Goal: Task Accomplishment & Management: Manage account settings

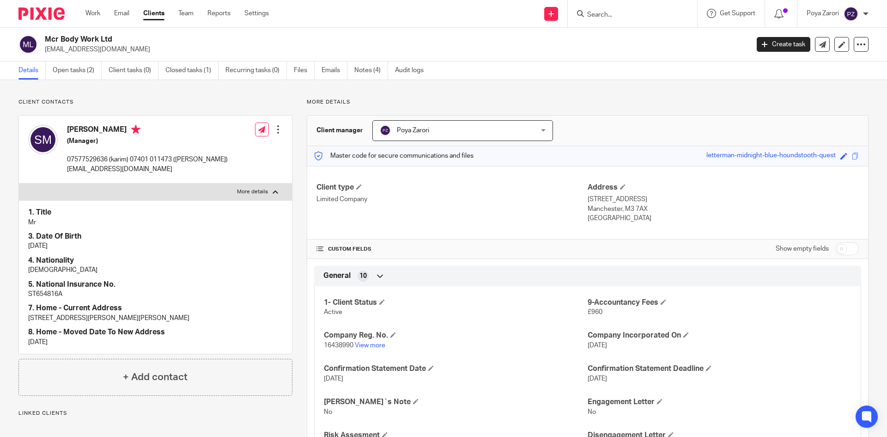
click at [605, 15] on input "Search" at bounding box center [628, 15] width 83 height 8
click at [619, 17] on input "Search" at bounding box center [628, 15] width 83 height 8
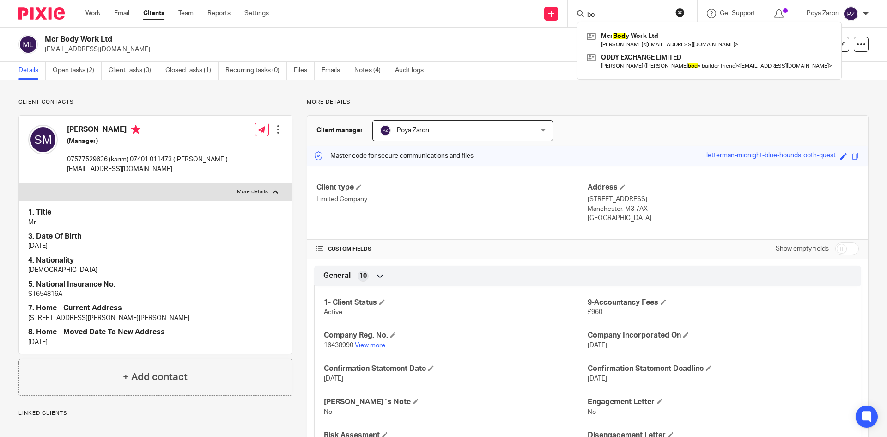
type input "b"
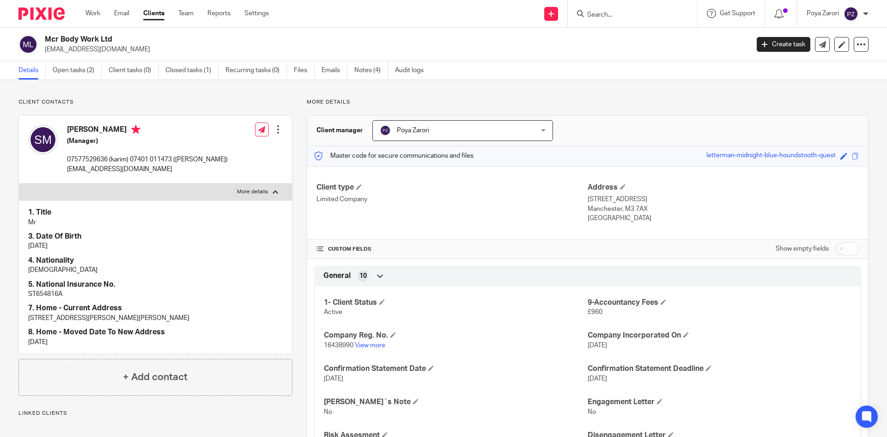
click at [158, 14] on link "Clients" at bounding box center [153, 13] width 21 height 9
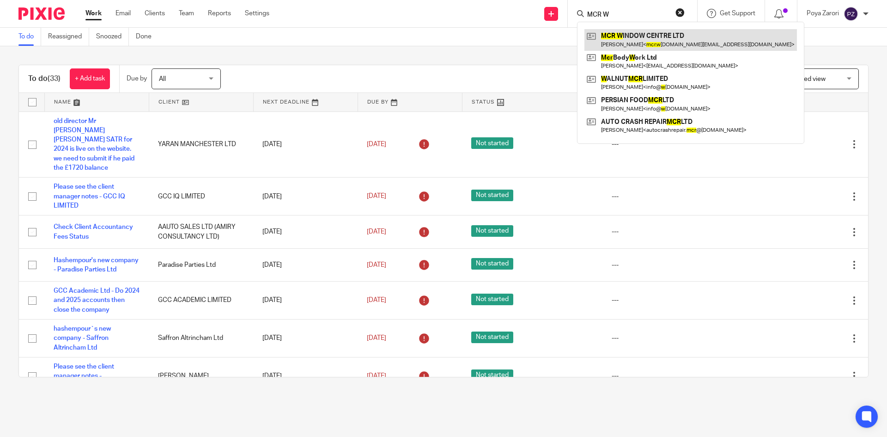
type input "MCR W"
click at [647, 44] on link at bounding box center [691, 39] width 213 height 21
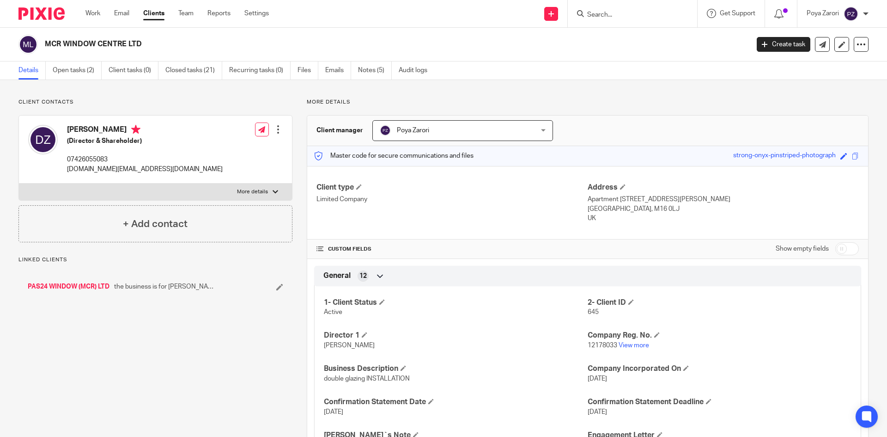
click at [118, 171] on p "mcr.window.center.ltd@gmail.com" at bounding box center [145, 169] width 156 height 9
copy div "mcr.window.center.ltd@gmail.com"
click at [250, 193] on p "More details" at bounding box center [252, 191] width 31 height 7
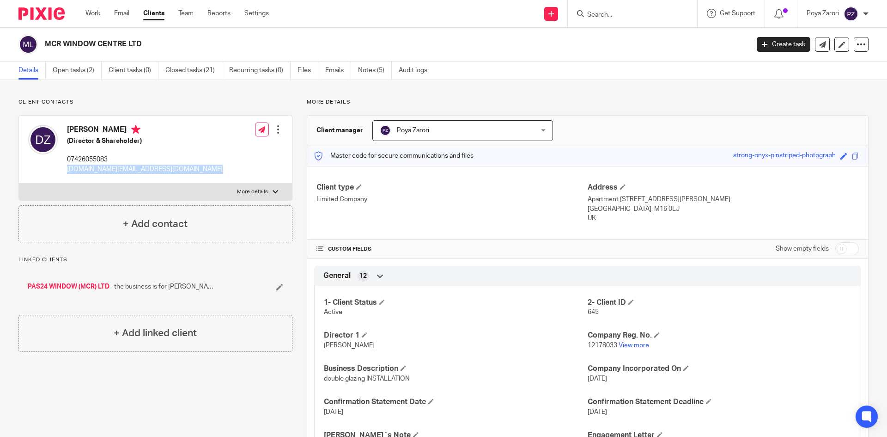
click at [19, 183] on input "More details" at bounding box center [18, 183] width 0 height 0
checkbox input "true"
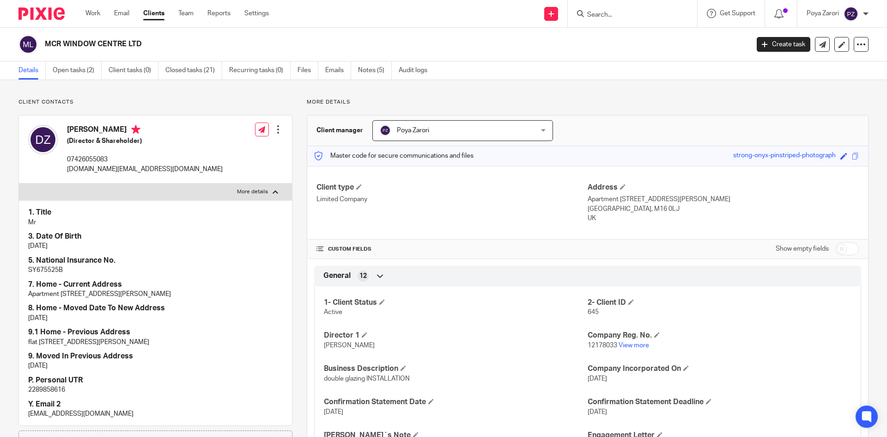
click at [44, 270] on p "SY675525B" at bounding box center [155, 269] width 255 height 9
copy p "SY675525B"
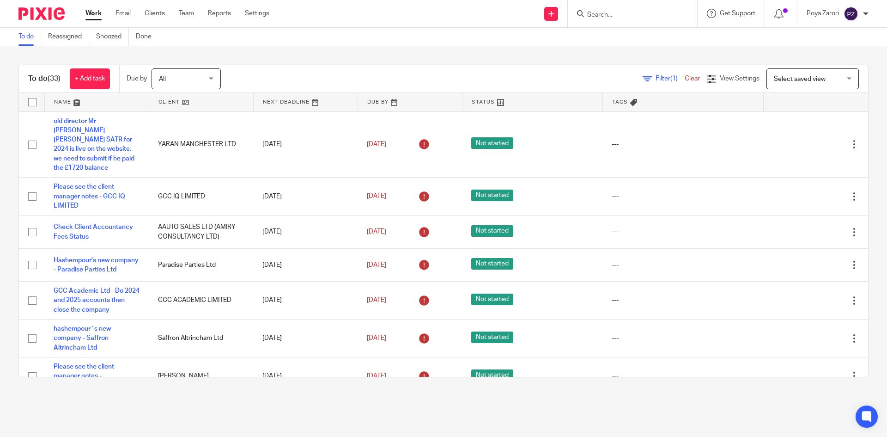
click at [620, 17] on input "Search" at bounding box center [628, 15] width 83 height 8
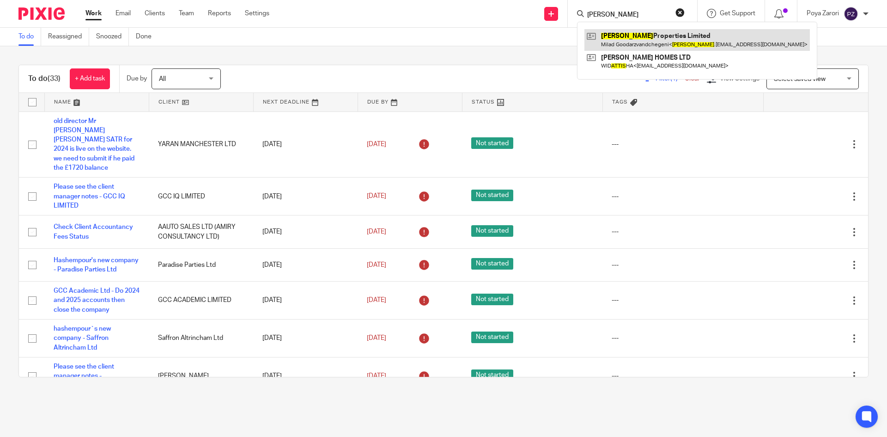
type input "ARTIS"
click at [644, 44] on link at bounding box center [698, 39] width 226 height 21
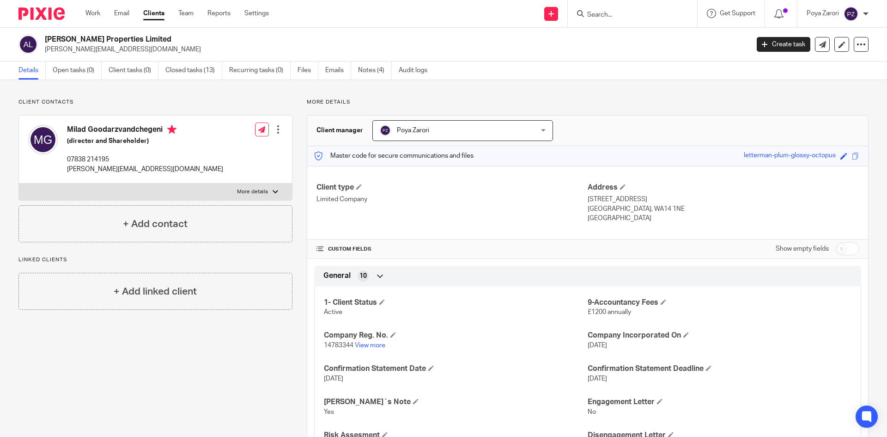
click at [339, 344] on span "14783344" at bounding box center [339, 345] width 30 height 6
click at [338, 344] on span "14783344" at bounding box center [339, 345] width 30 height 6
copy p "14783344"
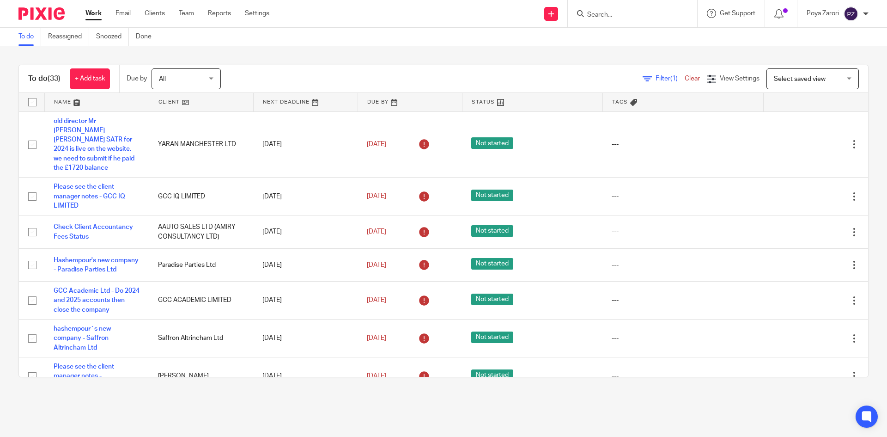
click at [626, 14] on input "Search" at bounding box center [628, 15] width 83 height 8
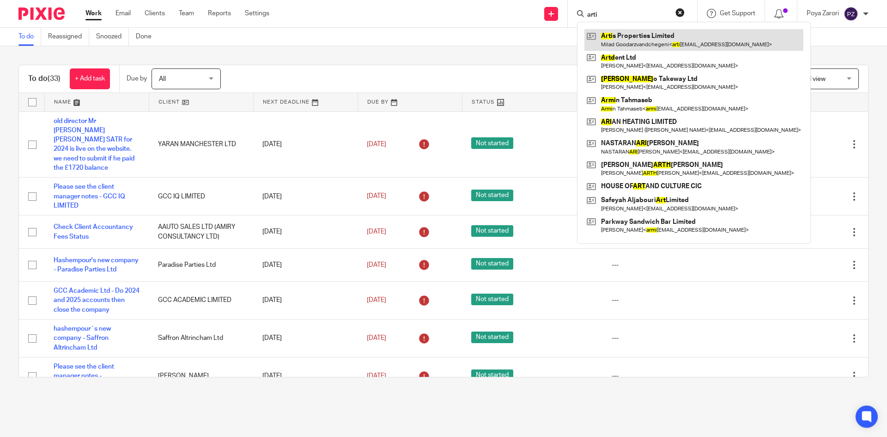
type input "arti"
click at [626, 37] on link at bounding box center [694, 39] width 219 height 21
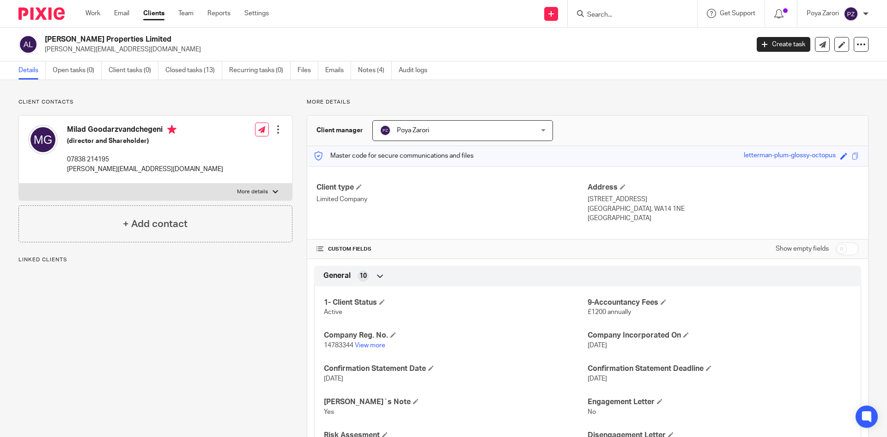
click at [275, 128] on div at bounding box center [278, 129] width 9 height 9
click at [238, 149] on link "Edit contact" at bounding box center [234, 149] width 88 height 13
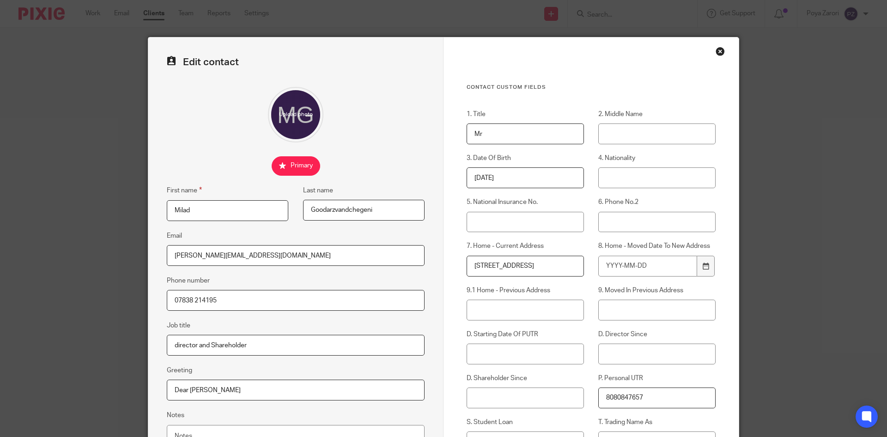
click at [550, 269] on input "[STREET_ADDRESS]" at bounding box center [525, 266] width 117 height 21
click at [514, 312] on input "9.1 Home - Previous Address" at bounding box center [525, 309] width 117 height 21
paste input "[STREET_ADDRESS]"
type input "[STREET_ADDRESS]"
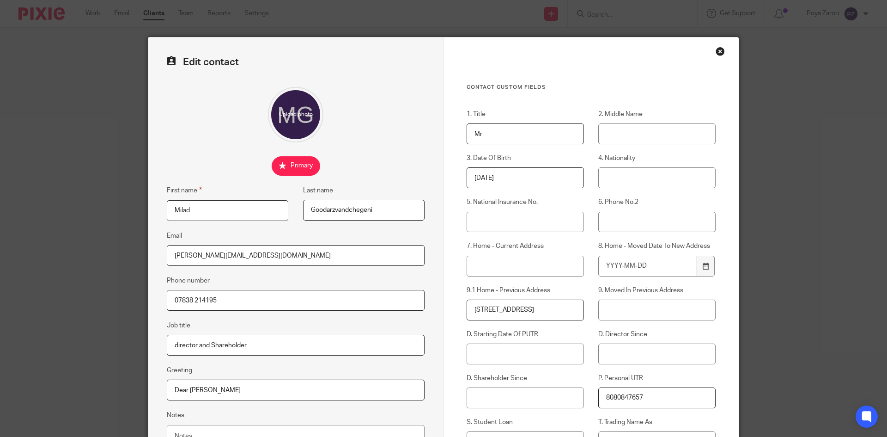
scroll to position [0, 0]
click at [489, 221] on input "5. National Insurance No." at bounding box center [525, 222] width 117 height 21
click at [488, 270] on input "7. Home - Current Address" at bounding box center [525, 266] width 117 height 21
paste input "[STREET_ADDRESS]"
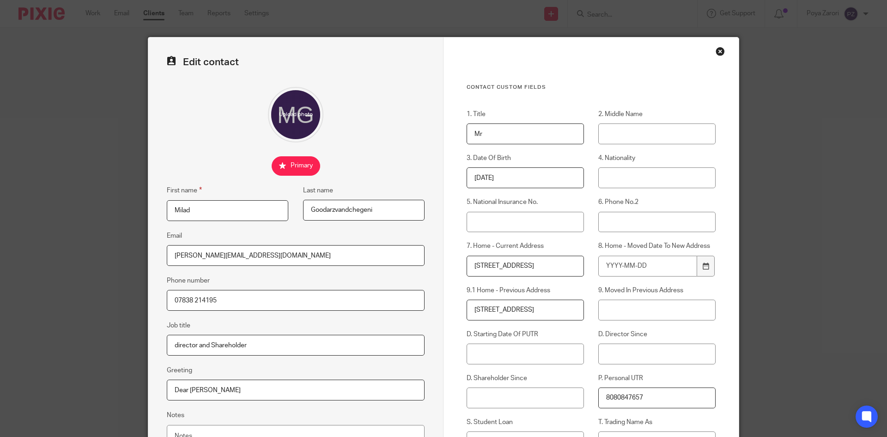
type input "[STREET_ADDRESS]"
click at [646, 268] on input "8. Home - Moved Date To New Address" at bounding box center [648, 266] width 99 height 21
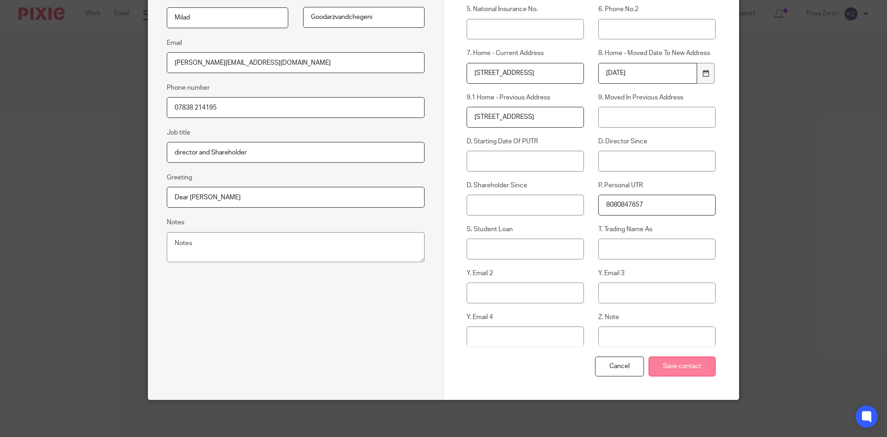
type input "2025-04-09"
click at [688, 362] on input "Save contact" at bounding box center [682, 366] width 67 height 20
click at [684, 366] on input "Save contact" at bounding box center [682, 366] width 67 height 20
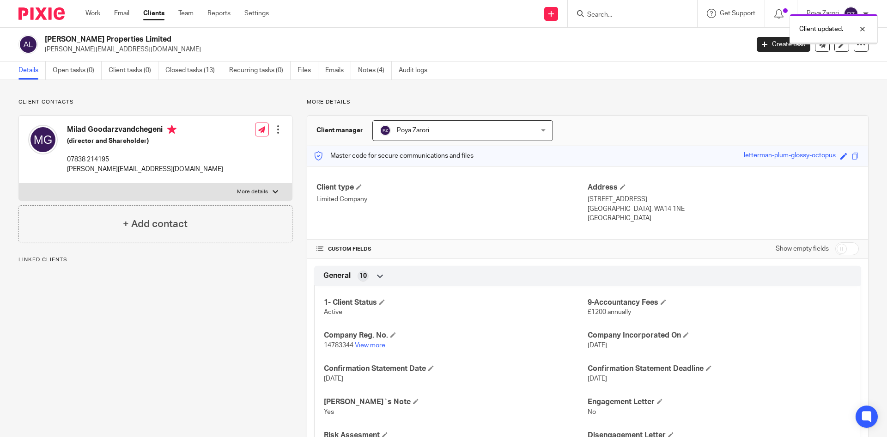
click at [273, 192] on div at bounding box center [276, 192] width 6 height 6
click at [19, 183] on input "More details" at bounding box center [18, 183] width 0 height 0
checkbox input "true"
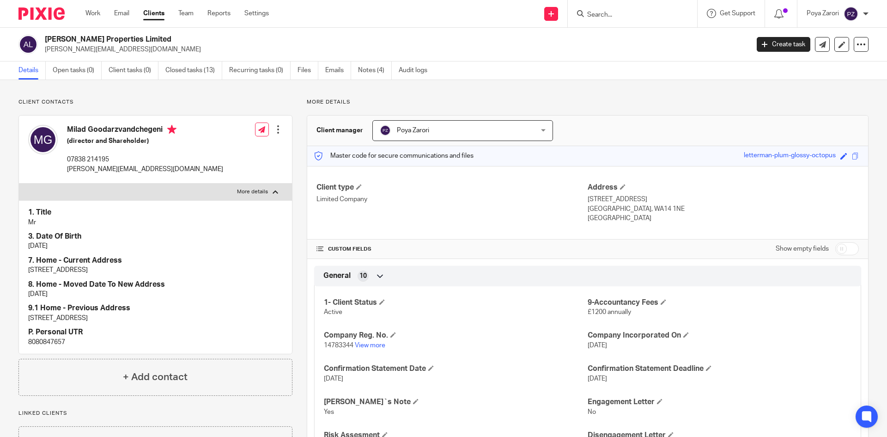
drag, startPoint x: 150, startPoint y: 271, endPoint x: 30, endPoint y: 275, distance: 120.7
click at [29, 275] on p "[STREET_ADDRESS]" at bounding box center [155, 269] width 255 height 9
copy p "[STREET_ADDRESS]"
click at [622, 186] on h4 "Address" at bounding box center [723, 188] width 271 height 10
click at [620, 186] on span at bounding box center [623, 187] width 6 height 6
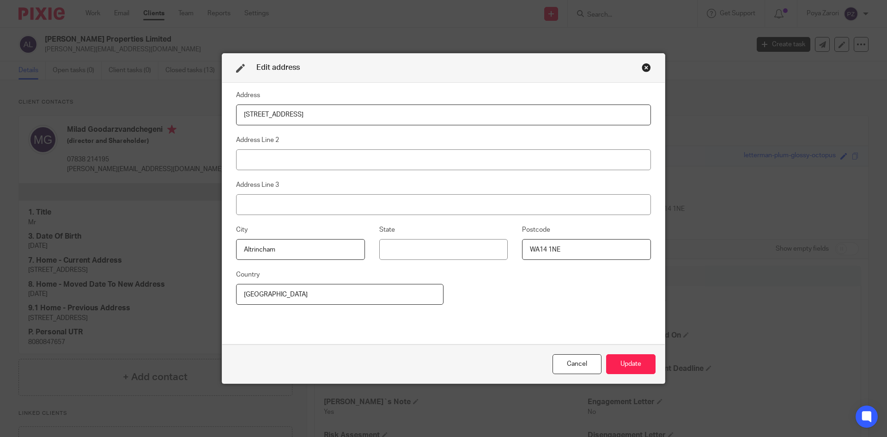
drag, startPoint x: 305, startPoint y: 114, endPoint x: 216, endPoint y: 116, distance: 89.2
click at [216, 116] on div "Edit address Address 9 Granford Close Address Line 2 Address Line 3 City Altrin…" at bounding box center [443, 218] width 887 height 437
click at [371, 108] on input "56 Overdale Road Manchester M22 4PX" at bounding box center [443, 114] width 415 height 21
drag, startPoint x: 370, startPoint y: 113, endPoint x: 330, endPoint y: 113, distance: 39.7
click at [330, 113] on input "56 Overdale Road Manchester M22 4PX" at bounding box center [443, 114] width 415 height 21
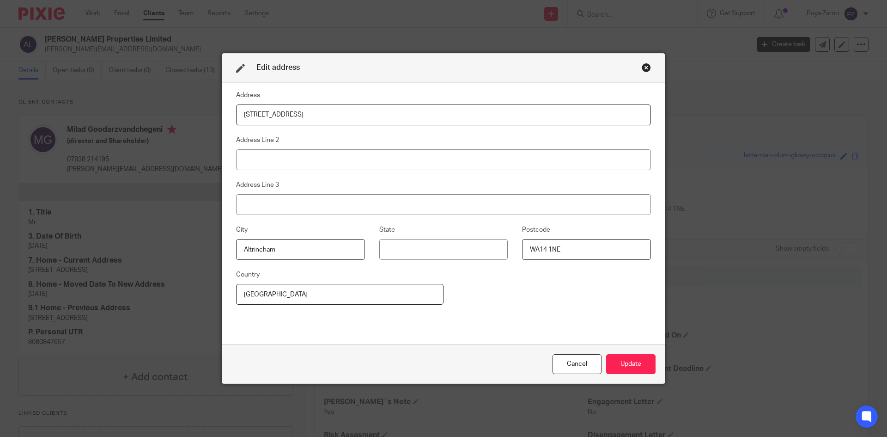
type input "56 Overdale Road Manchester"
drag, startPoint x: 569, startPoint y: 250, endPoint x: 492, endPoint y: 251, distance: 76.7
click at [492, 251] on div "City Altrincham State Postcode WA14 1NE" at bounding box center [436, 246] width 429 height 45
paste input "M22 4PX"
type input "M22 4PX"
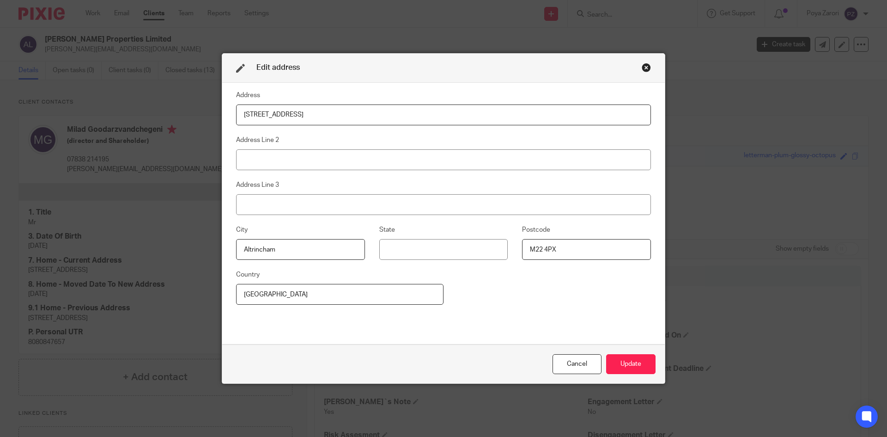
drag, startPoint x: 338, startPoint y: 113, endPoint x: 295, endPoint y: 111, distance: 43.5
click at [295, 111] on input "56 Overdale Road Manchester" at bounding box center [443, 114] width 415 height 21
type input "56 Overdale Road"
drag, startPoint x: 293, startPoint y: 249, endPoint x: 163, endPoint y: 242, distance: 129.6
click at [154, 245] on div "Edit address Address 56 Overdale Road Address Line 2 Address Line 3 City Altrin…" at bounding box center [443, 218] width 887 height 437
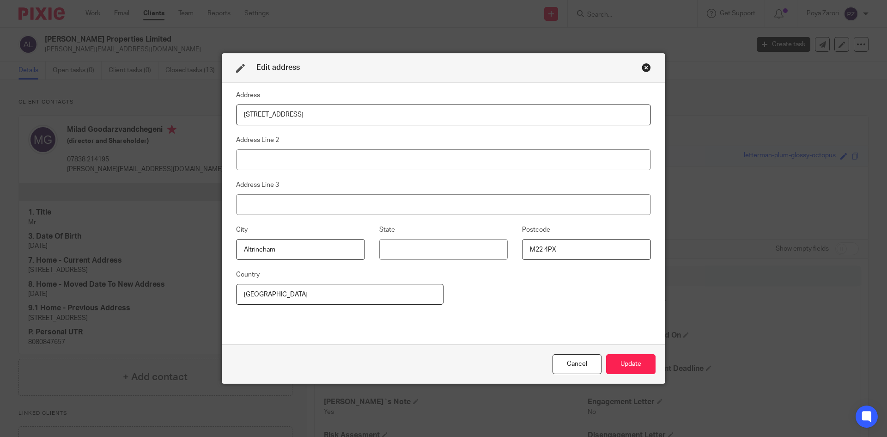
paste input "Manchester"
type input "Manchester"
click at [563, 252] on input "M22 4PX" at bounding box center [586, 249] width 129 height 21
drag, startPoint x: 629, startPoint y: 363, endPoint x: 634, endPoint y: 360, distance: 6.2
click at [631, 361] on button "Update" at bounding box center [630, 364] width 49 height 20
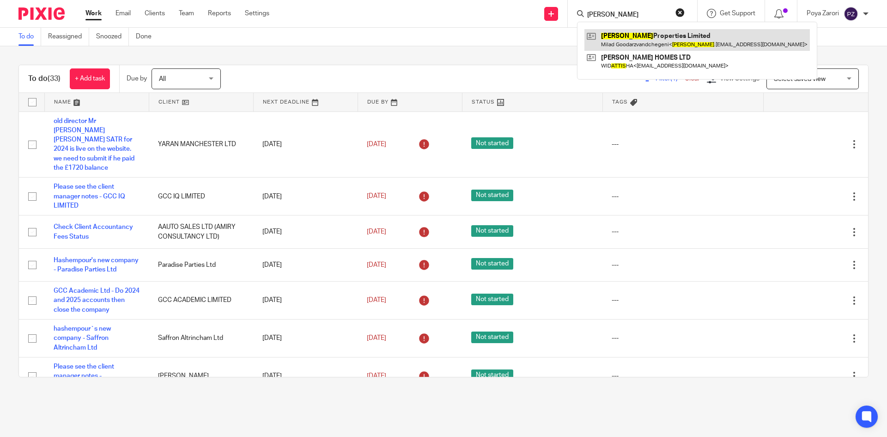
type input "artis"
click at [631, 40] on link at bounding box center [698, 39] width 226 height 21
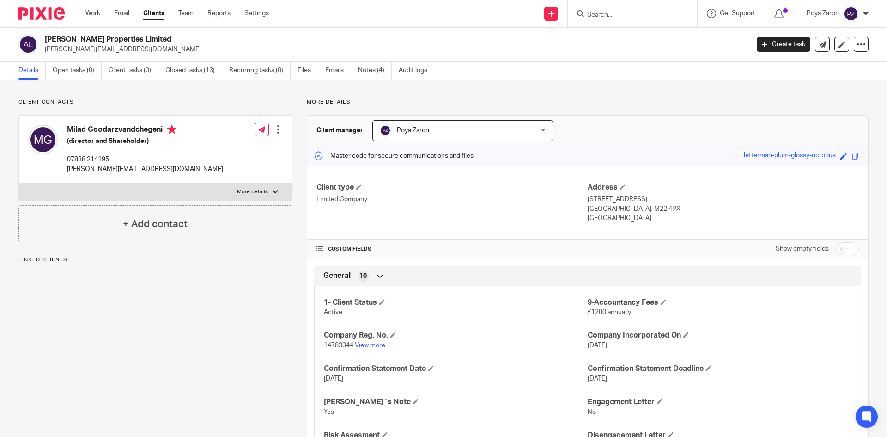
click at [369, 346] on link "View more" at bounding box center [370, 345] width 31 height 6
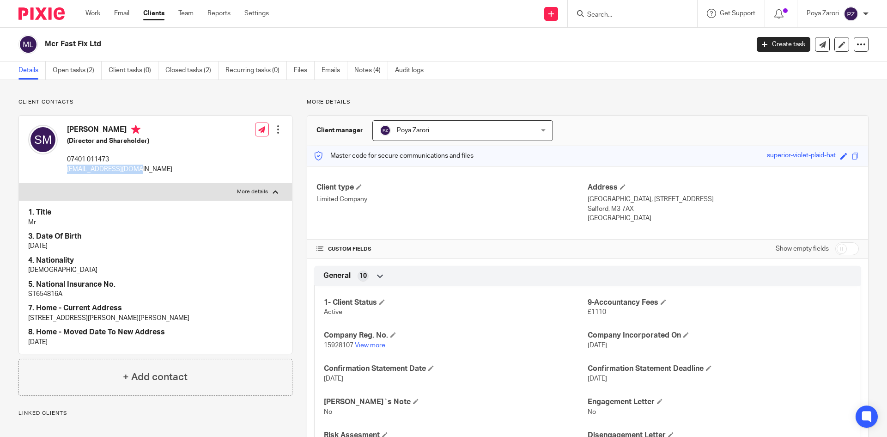
drag, startPoint x: 146, startPoint y: 171, endPoint x: 79, endPoint y: 167, distance: 66.7
click at [67, 170] on div "[PERSON_NAME] (Director and Shareholder) 07401 011473 [EMAIL_ADDRESS][DOMAIN_NA…" at bounding box center [100, 149] width 144 height 58
copy p "[EMAIL_ADDRESS][DOMAIN_NAME]"
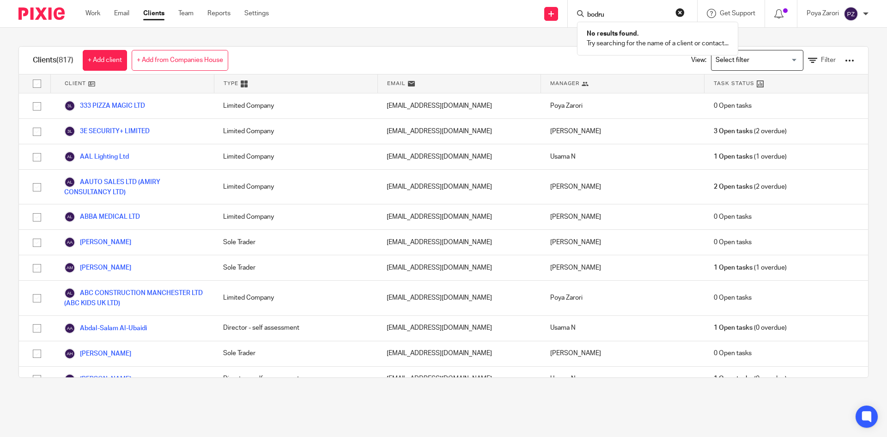
type input "bodru"
click at [845, 60] on div at bounding box center [849, 60] width 9 height 9
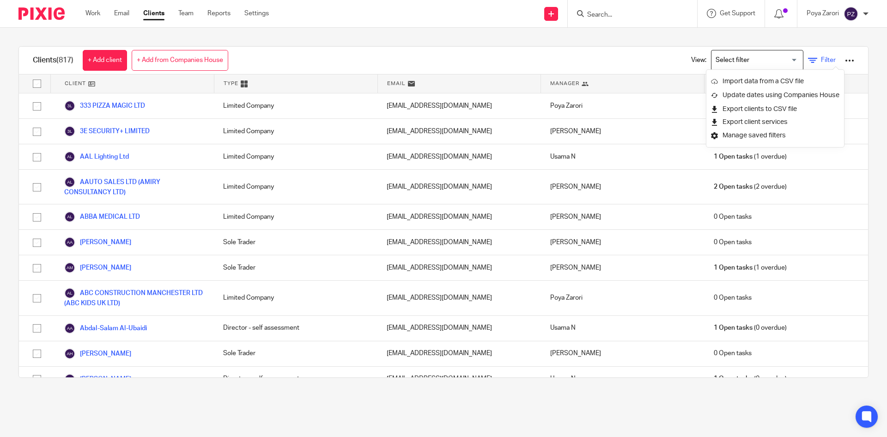
click at [821, 59] on span "Filter" at bounding box center [828, 60] width 15 height 6
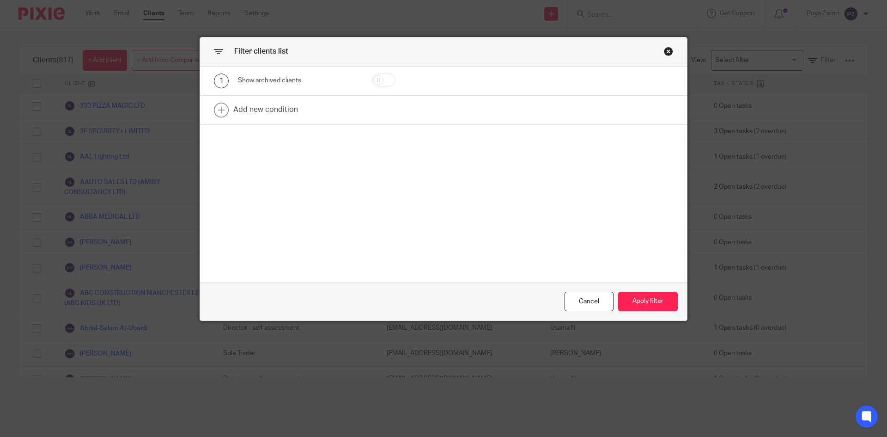
click at [385, 83] on input "checkbox" at bounding box center [384, 79] width 24 height 13
checkbox input "true"
click at [648, 303] on button "Apply filter" at bounding box center [648, 302] width 60 height 20
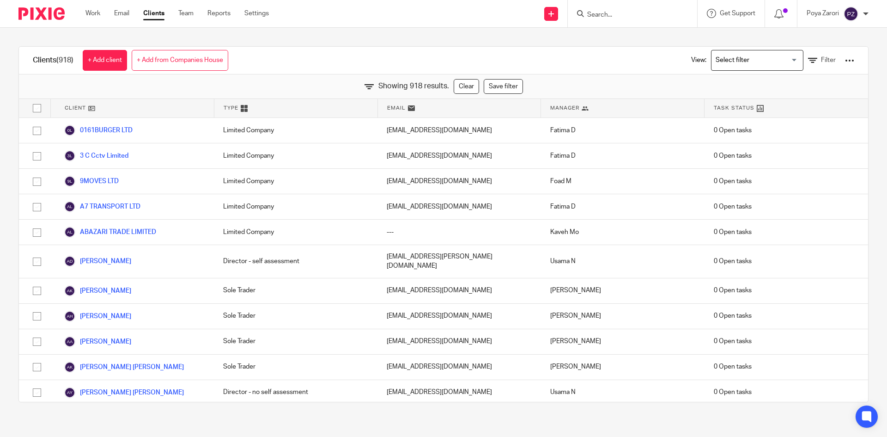
click at [611, 17] on input "Search" at bounding box center [628, 15] width 83 height 8
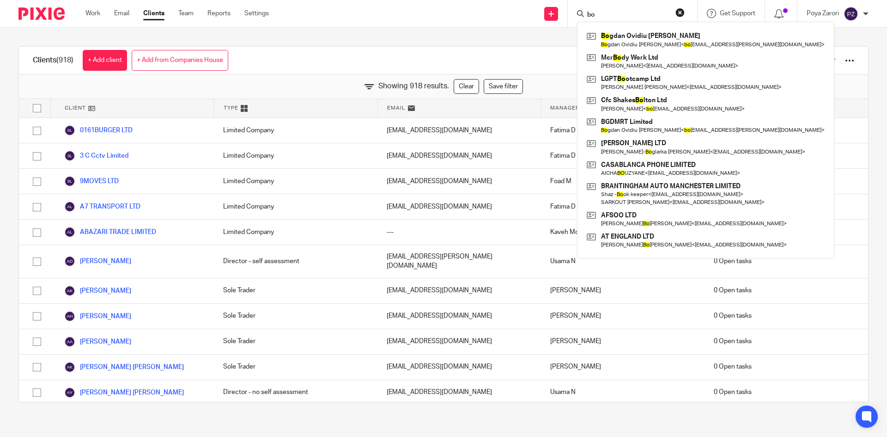
type input "b"
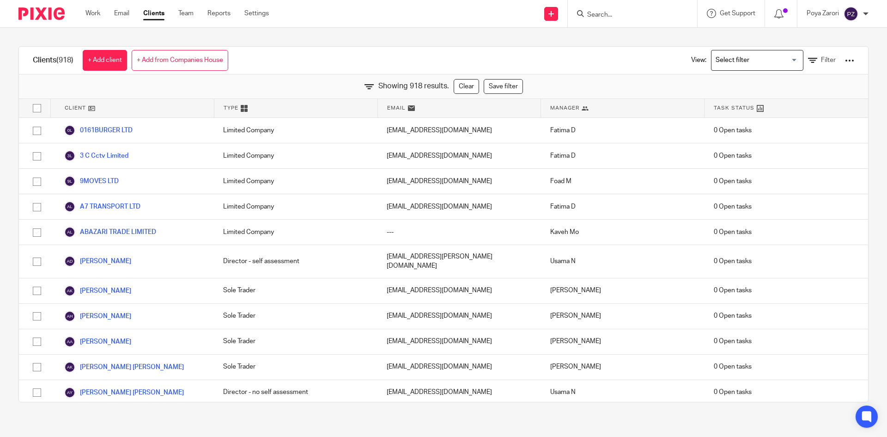
scroll to position [3555, 0]
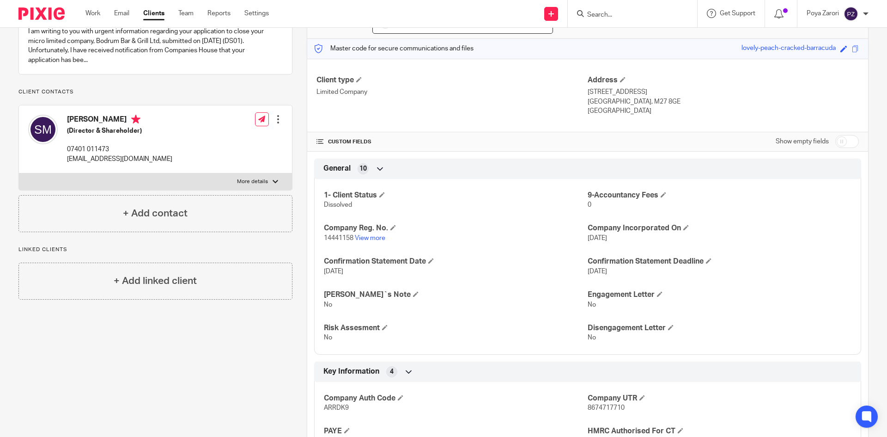
scroll to position [92, 0]
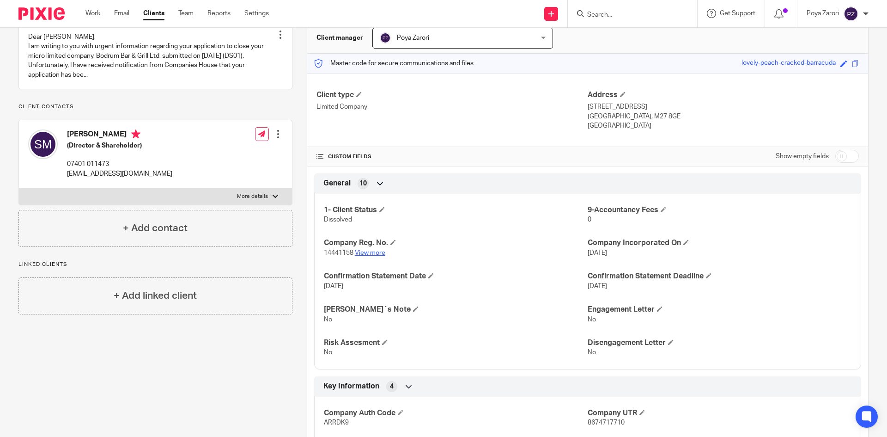
click at [375, 252] on link "View more" at bounding box center [370, 253] width 31 height 6
click at [257, 201] on label "More details" at bounding box center [155, 196] width 273 height 17
click at [19, 188] on input "More details" at bounding box center [18, 188] width 0 height 0
checkbox input "true"
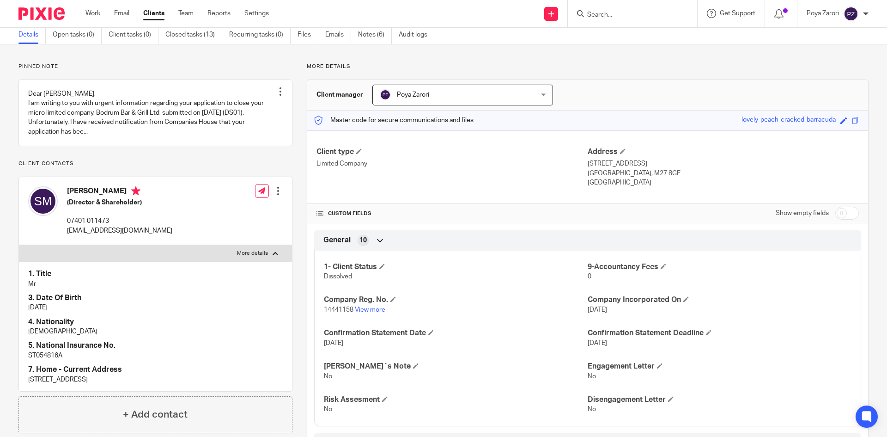
scroll to position [0, 0]
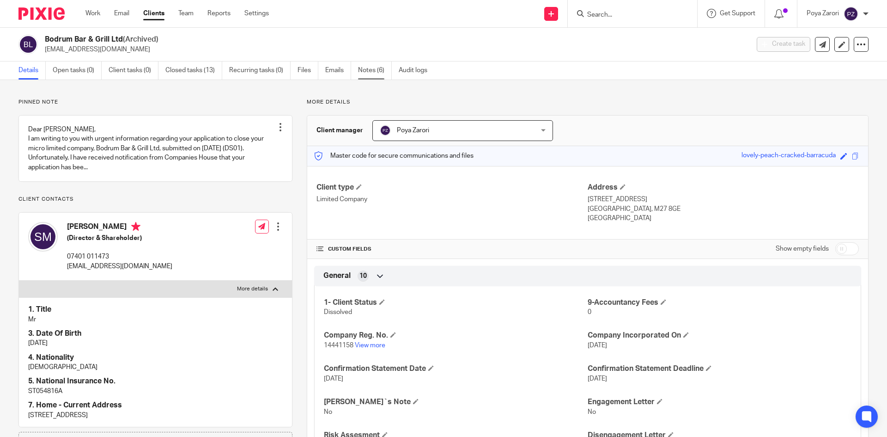
click at [368, 70] on link "Notes (6)" at bounding box center [375, 70] width 34 height 18
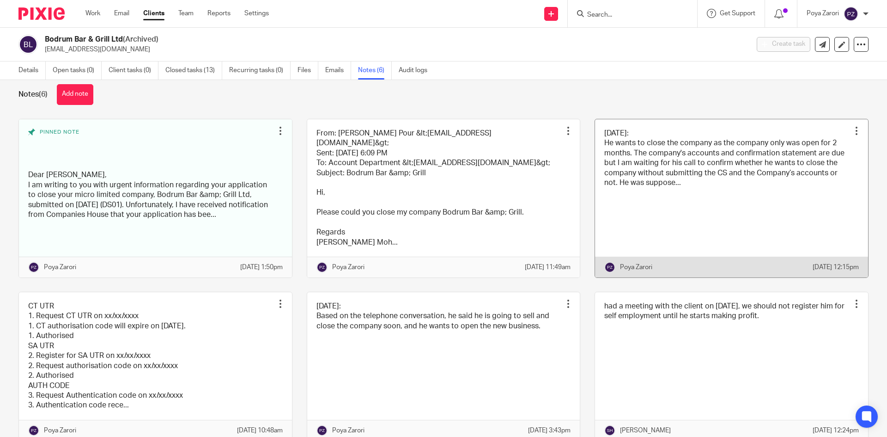
scroll to position [61, 0]
